Goal: Information Seeking & Learning: Check status

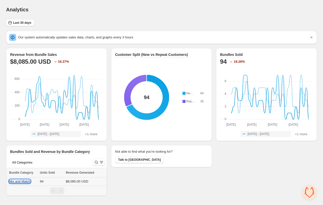
click at [23, 181] on button "Mix and Match" at bounding box center [19, 181] width 21 height 4
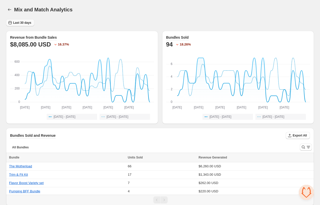
click at [25, 24] on span "Last 30 days" at bounding box center [22, 23] width 18 height 4
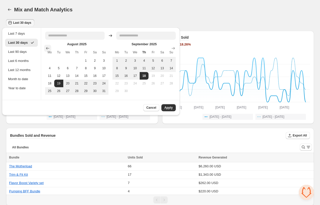
click at [49, 48] on icon "Show previous month, July 2025" at bounding box center [47, 48] width 5 height 5
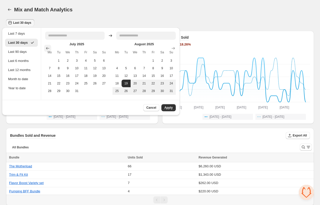
click at [48, 48] on icon "Show previous month, June 2025" at bounding box center [47, 48] width 5 height 5
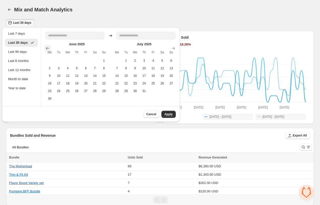
click at [48, 48] on icon "Show previous month, May 2025" at bounding box center [47, 48] width 5 height 5
click at [48, 47] on icon "Show previous month, April 2025" at bounding box center [47, 48] width 5 height 5
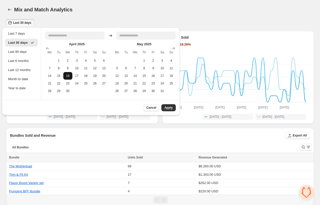
drag, startPoint x: 62, startPoint y: 58, endPoint x: 64, endPoint y: 75, distance: 17.1
click at [62, 59] on button "1" at bounding box center [58, 61] width 9 height 8
type input "**********"
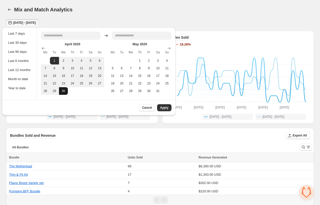
click at [65, 91] on button "30" at bounding box center [63, 91] width 9 height 8
type input "**********"
click at [162, 107] on span "Apply" at bounding box center [164, 108] width 8 height 4
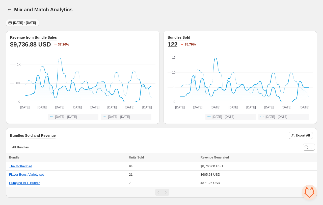
click at [34, 21] on span "Tue Apr 01 2025 - Wed Apr 30 2025" at bounding box center [24, 23] width 23 height 4
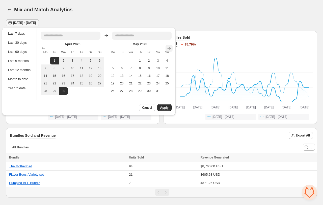
click at [168, 47] on icon "Show next month, June 2025" at bounding box center [169, 48] width 5 height 5
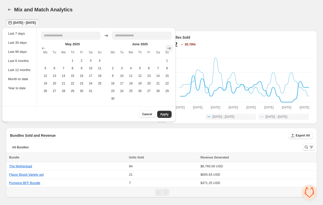
click at [168, 48] on icon "Show next month, July 2025" at bounding box center [168, 48] width 3 height 3
click at [169, 48] on icon "Show next month, August 2025" at bounding box center [168, 48] width 3 height 3
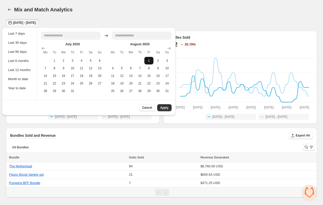
drag, startPoint x: 150, startPoint y: 58, endPoint x: 151, endPoint y: 61, distance: 3.1
click at [151, 58] on button "1" at bounding box center [148, 61] width 9 height 8
type input "**********"
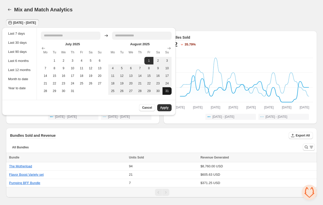
click at [168, 91] on button "31" at bounding box center [167, 91] width 9 height 8
type input "**********"
click at [167, 108] on span "Apply" at bounding box center [164, 108] width 8 height 4
